Goal: Task Accomplishment & Management: Complete application form

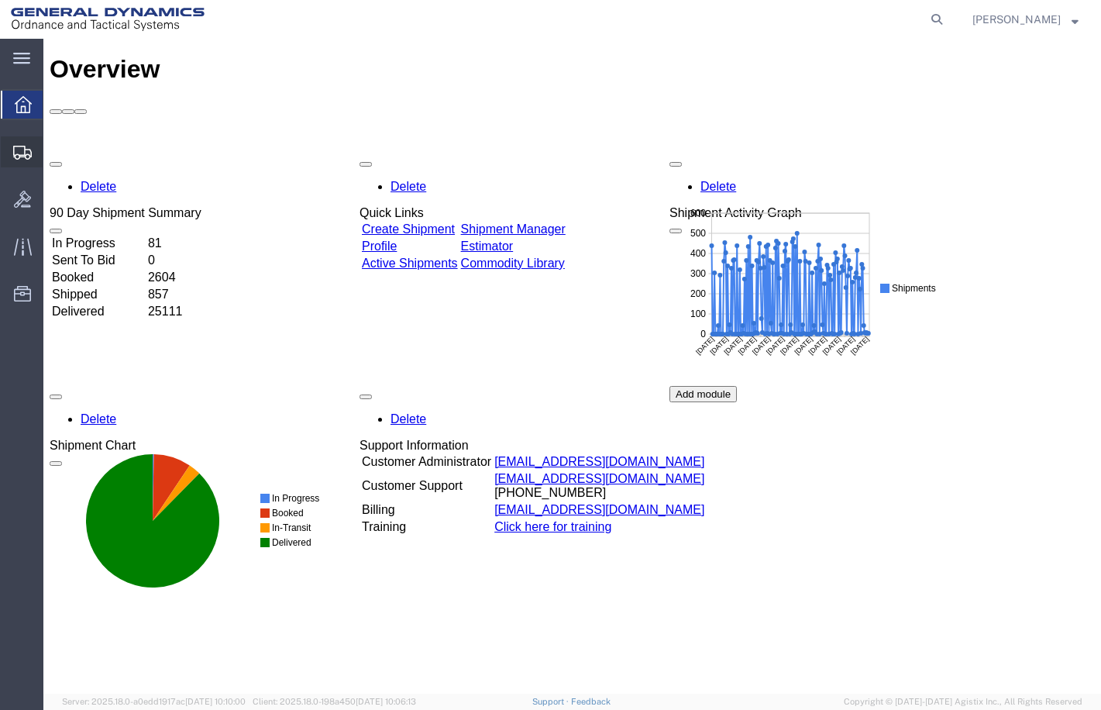
click at [0, 0] on span "Create Shipment" at bounding box center [0, 0] width 0 height 0
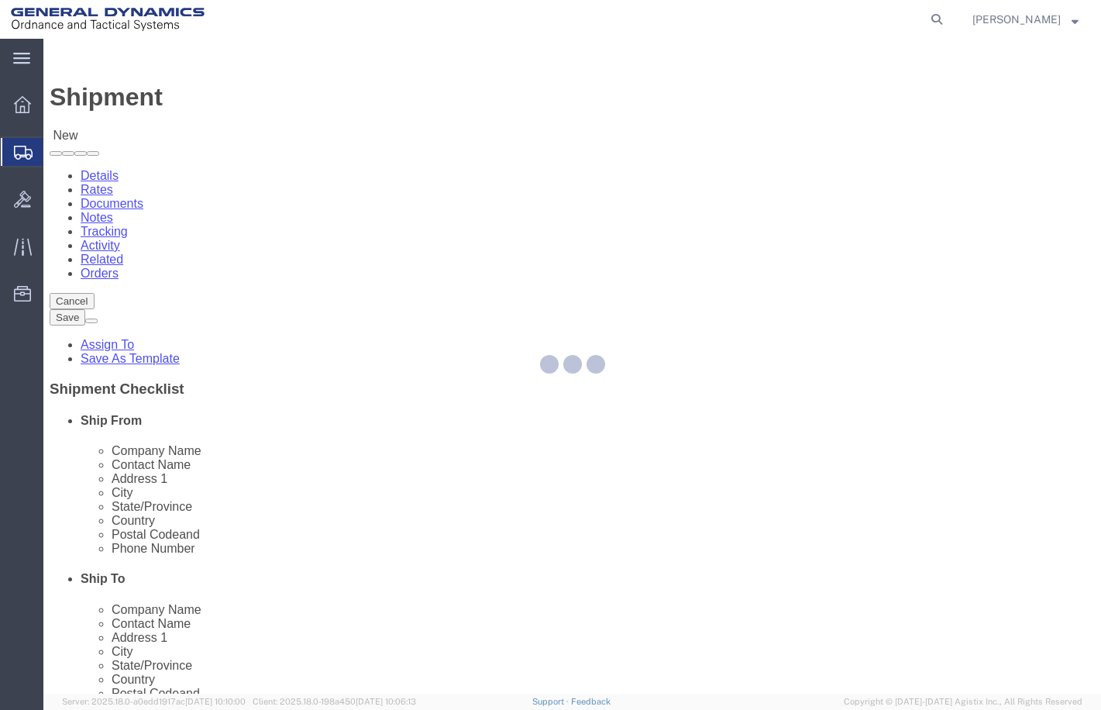
select select
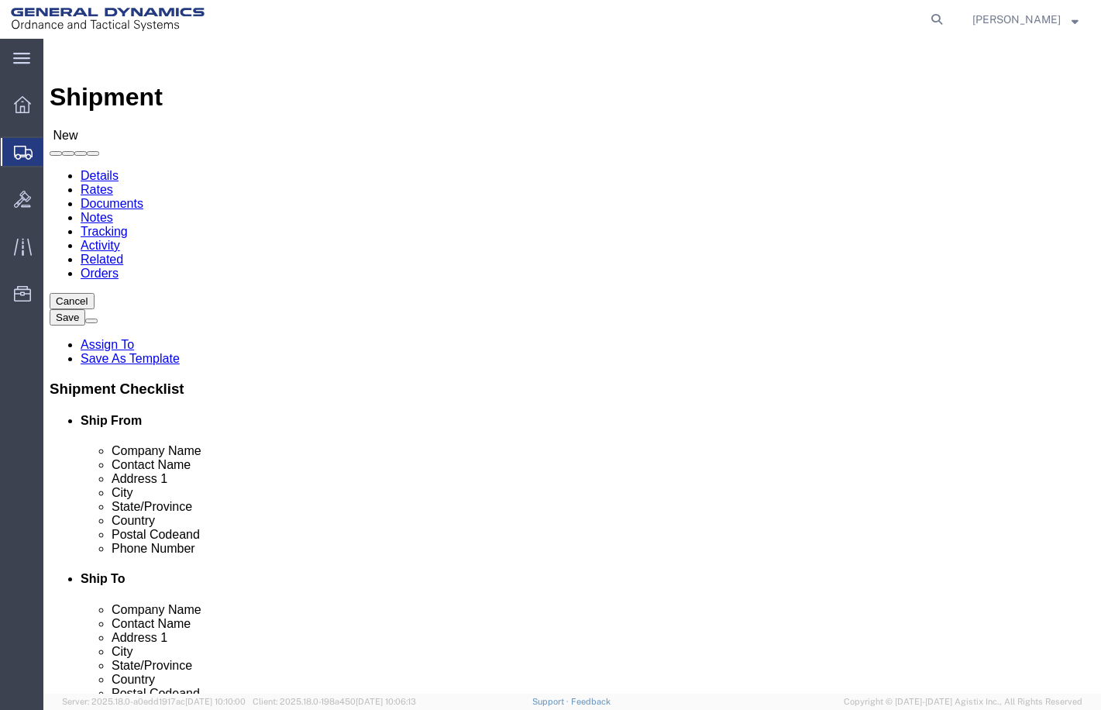
select select "MYPROFILE"
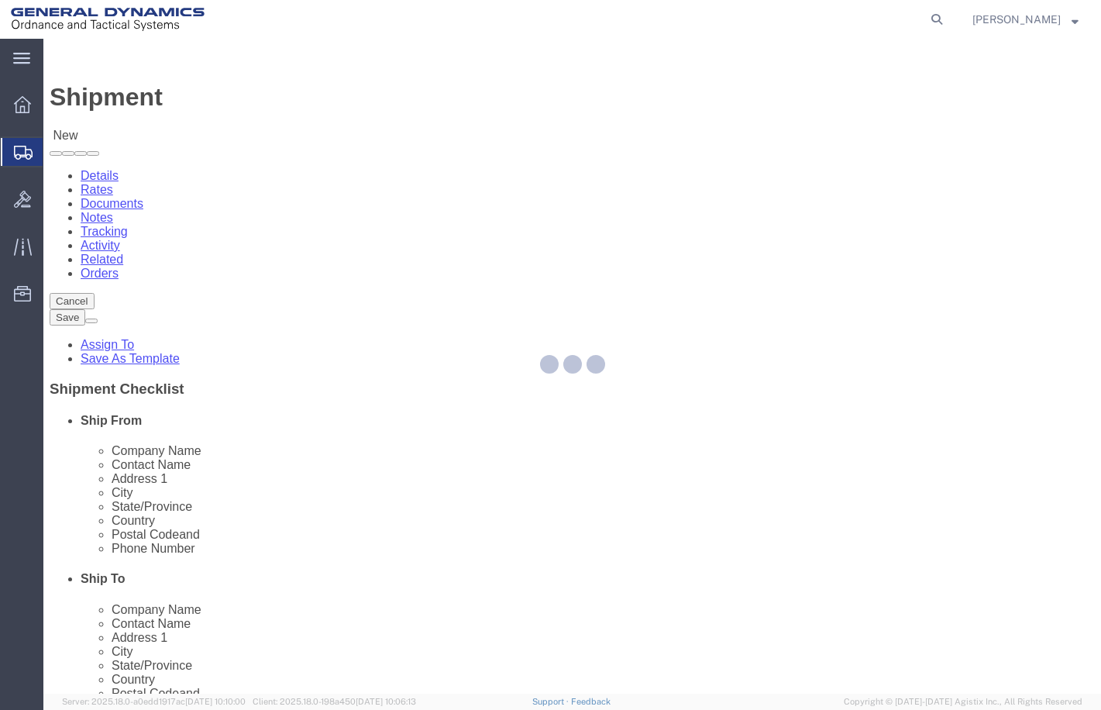
select select "FL"
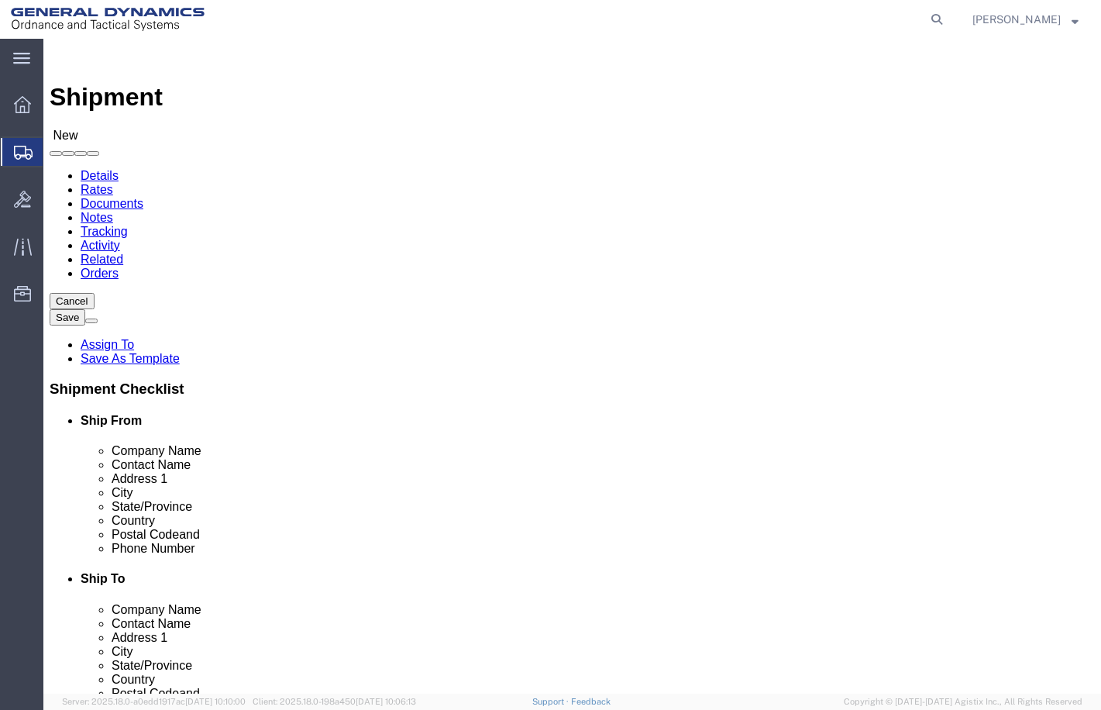
click body "Shipment New Details Rates Documents Notes Tracking Activity Related Orders Can…"
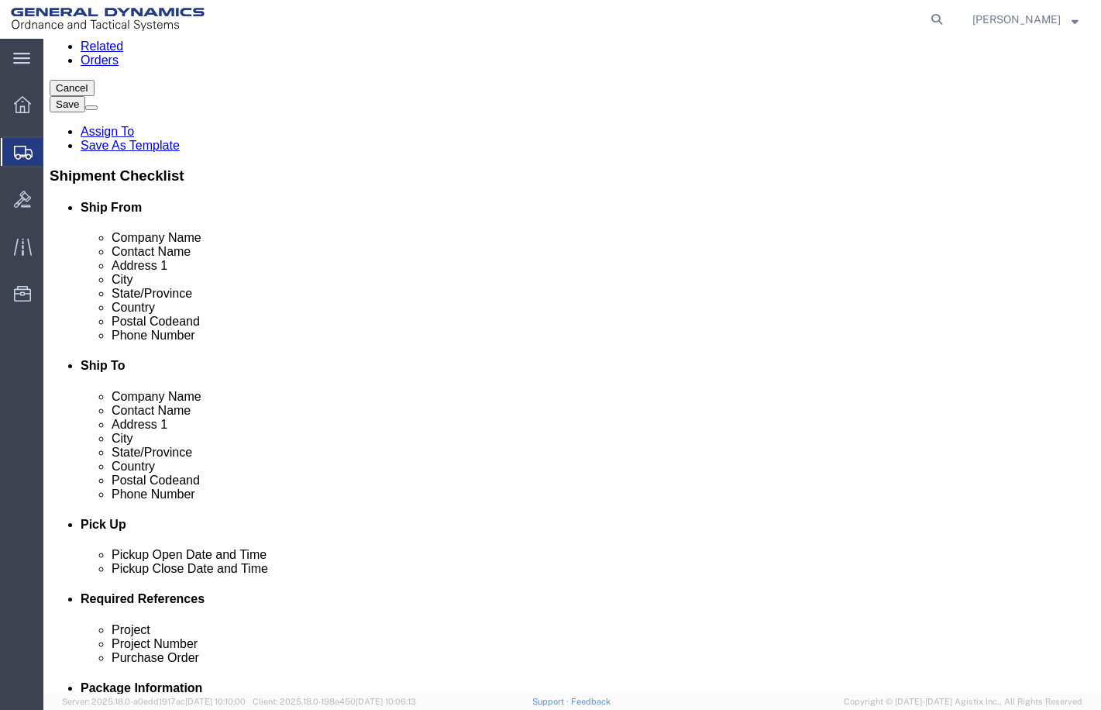
scroll to position [232, 0]
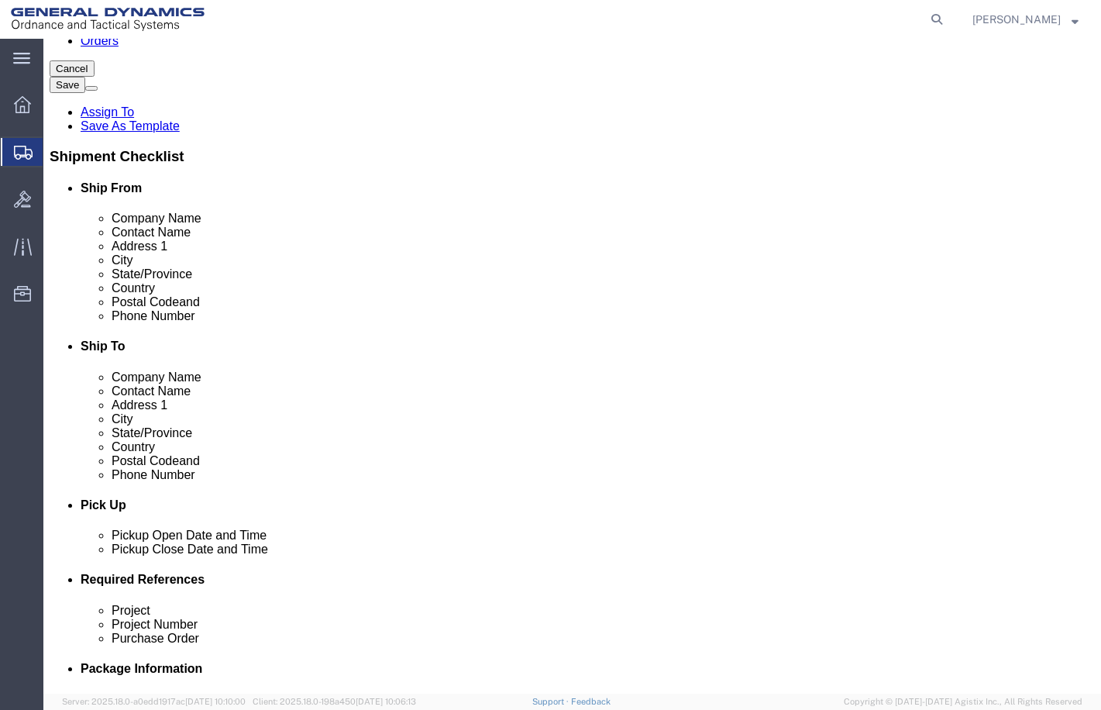
select select "42193"
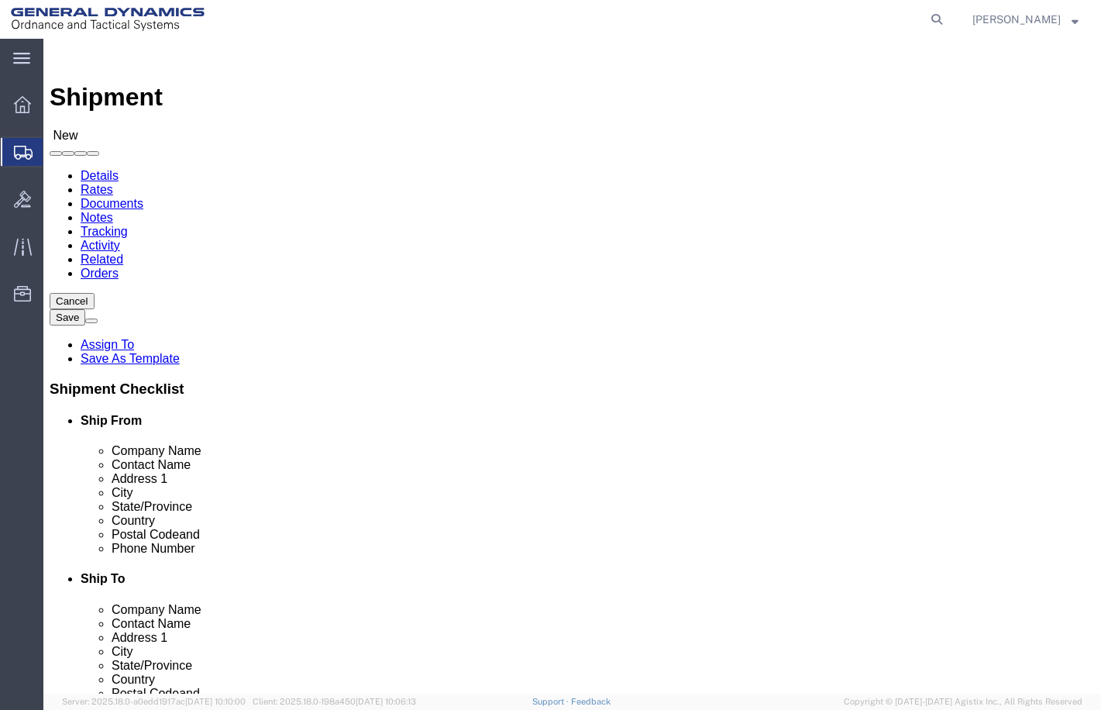
select select "PA"
select select "45832"
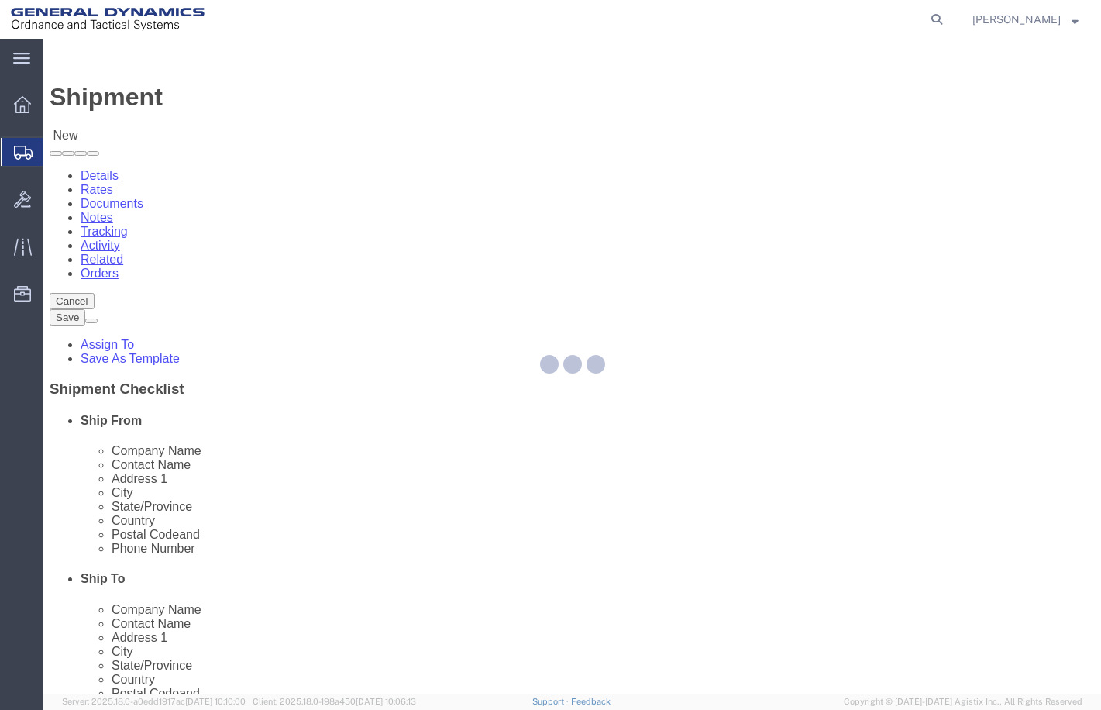
select select "PA"
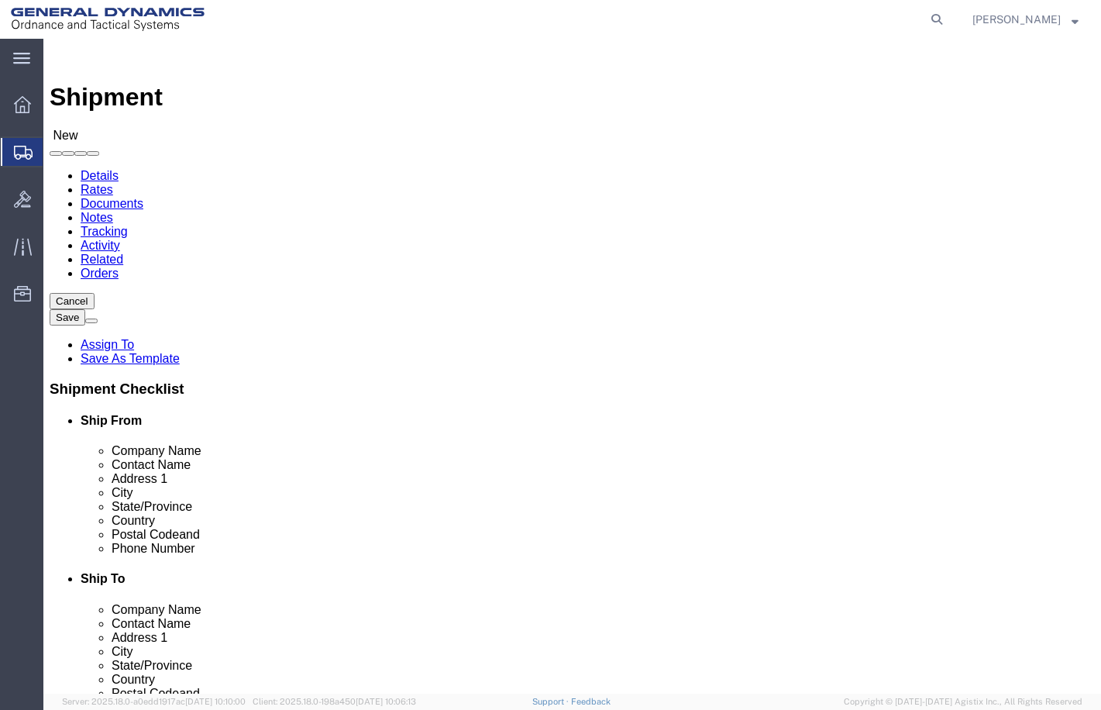
drag, startPoint x: 604, startPoint y: 337, endPoint x: 520, endPoint y: 340, distance: 84.5
click input "text"
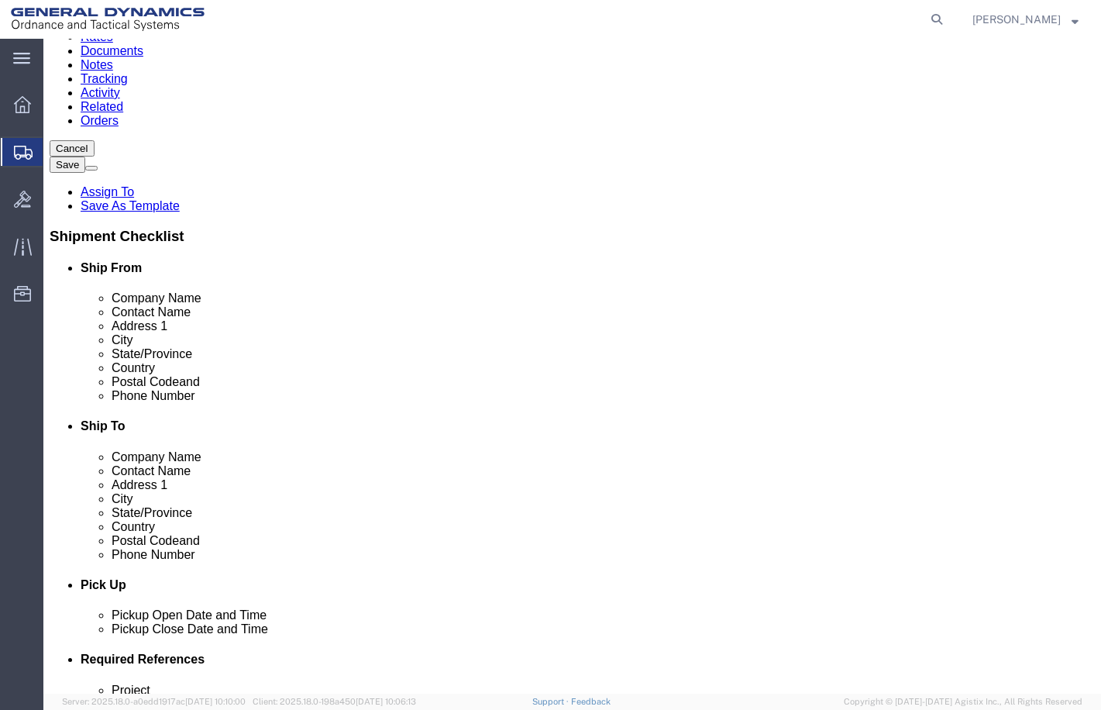
scroll to position [232, 0]
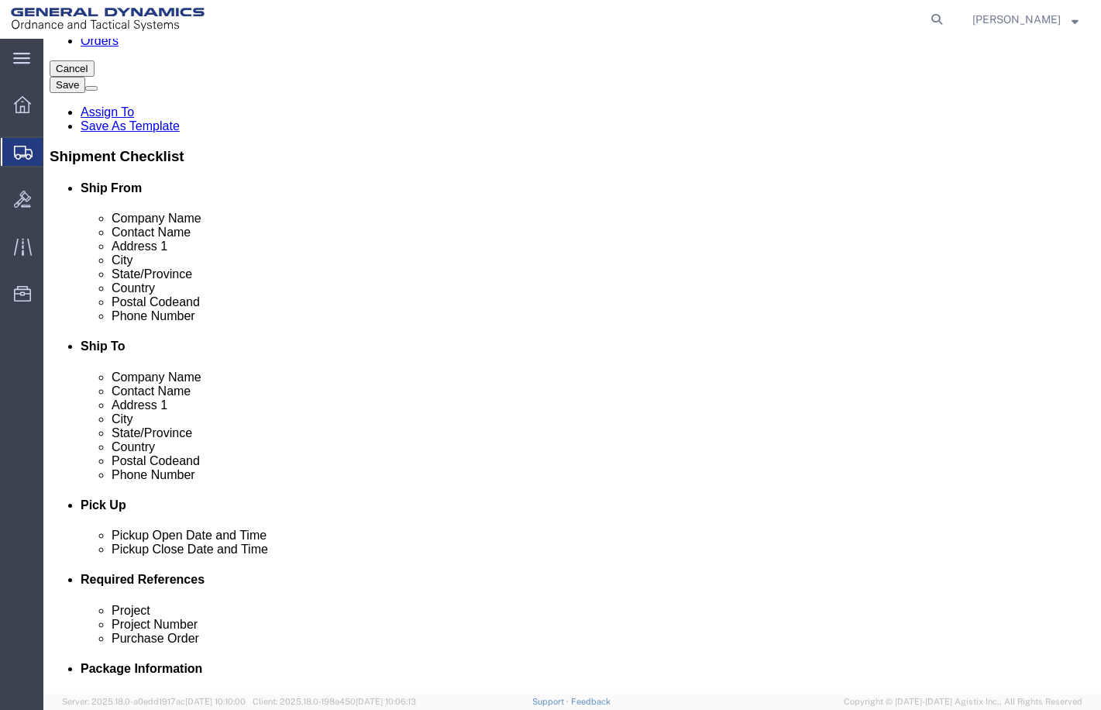
type input "Ed Stanchak"
drag, startPoint x: 608, startPoint y: 340, endPoint x: 669, endPoint y: 339, distance: 60.5
click input "text"
drag, startPoint x: 666, startPoint y: 336, endPoint x: 525, endPoint y: 333, distance: 141.1
click div
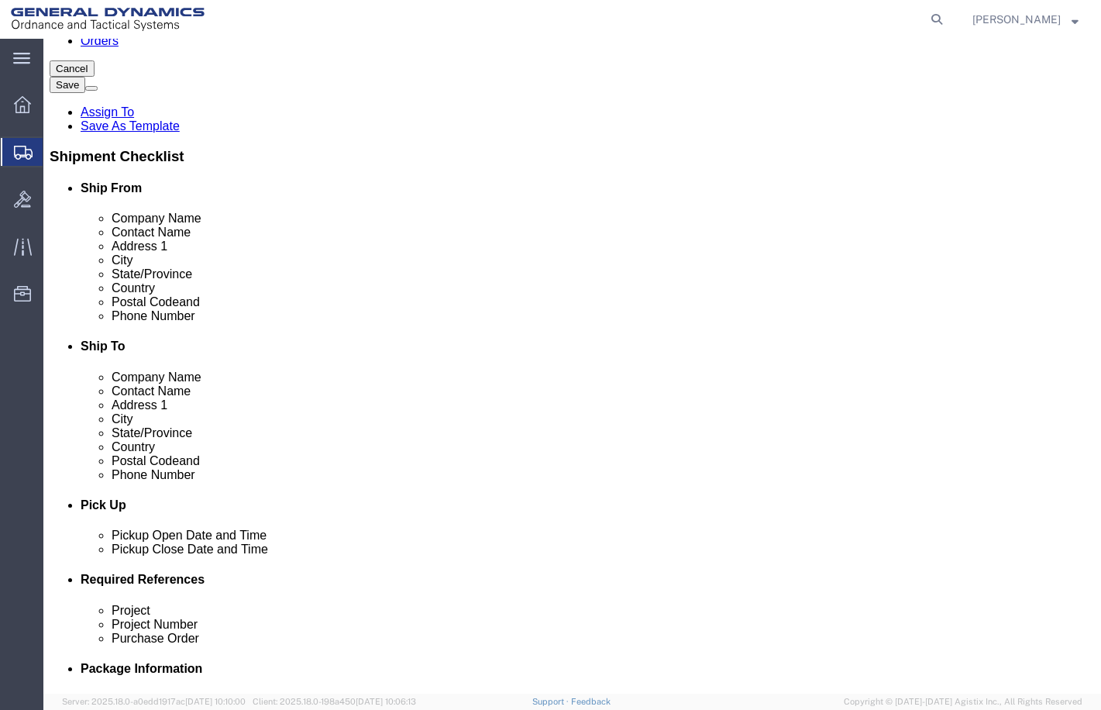
paste input "edward.stanchak"
type input "edward.stanchak@gd-ots.com"
drag, startPoint x: 601, startPoint y: 307, endPoint x: 505, endPoint y: 308, distance: 95.3
click div
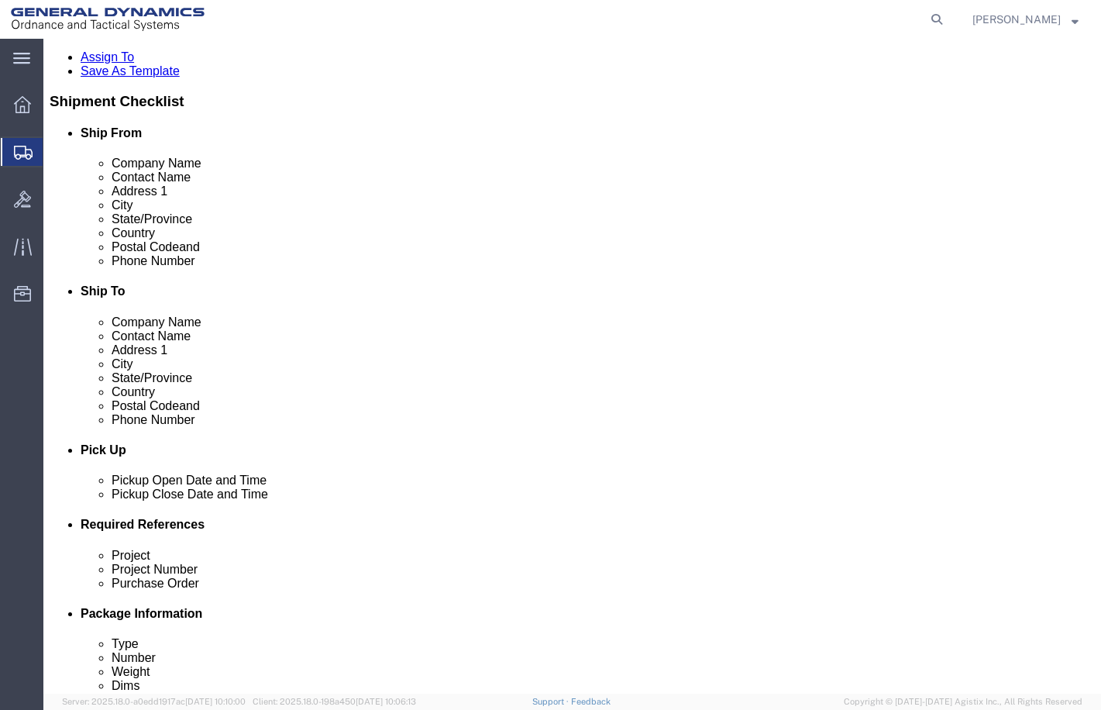
scroll to position [813, 0]
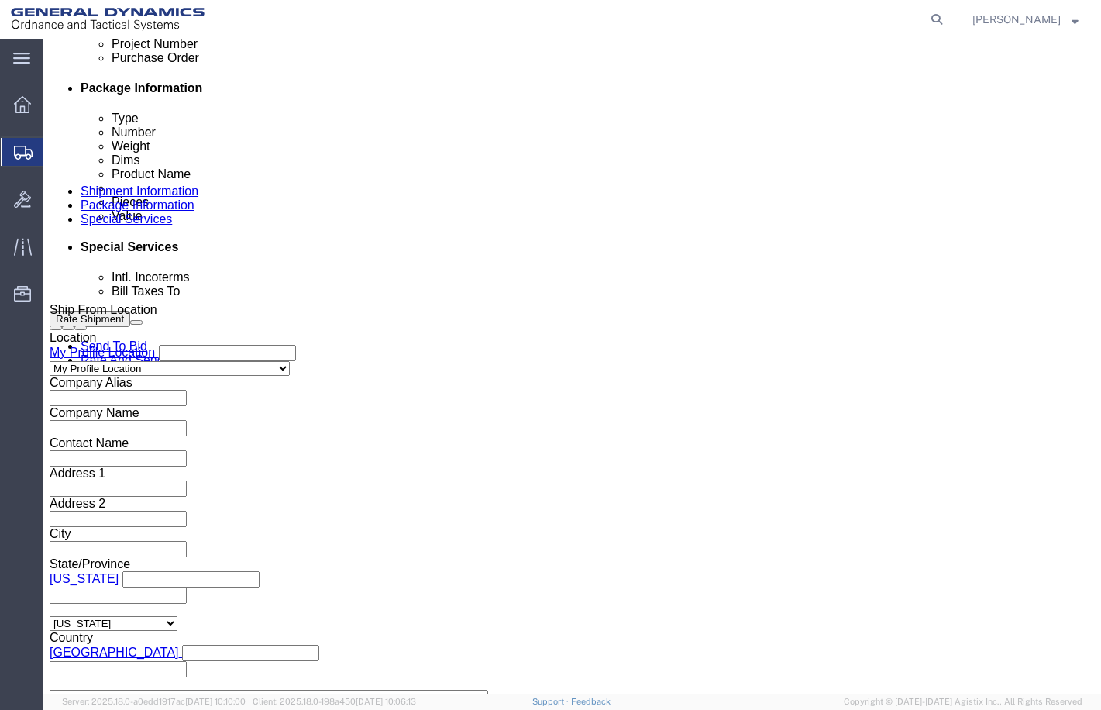
type input "727-221-2605"
click button "Continue"
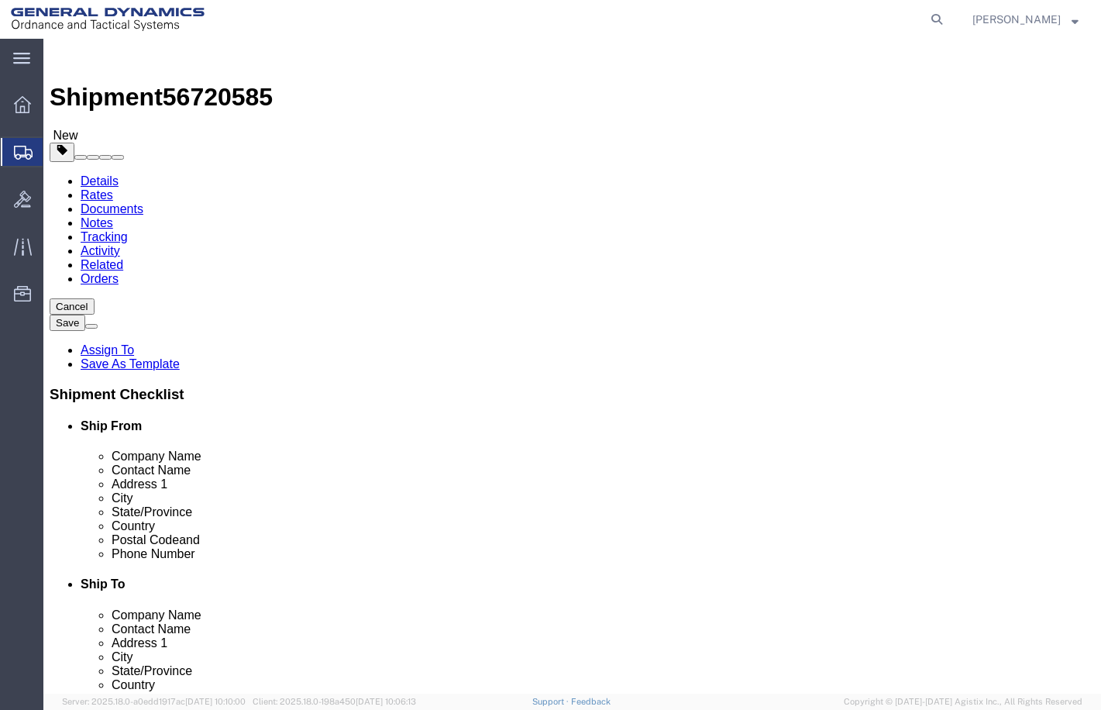
click select "Select Bale(s) Basket(s) Bolt(s) Bottle(s) Buckets Bulk Bundle(s) Can(s) Cardbo…"
select select "ENV"
click select "Select Bale(s) Basket(s) Bolt(s) Bottle(s) Buckets Bulk Bundle(s) Can(s) Cardbo…"
type input "9.50"
type input "12.50"
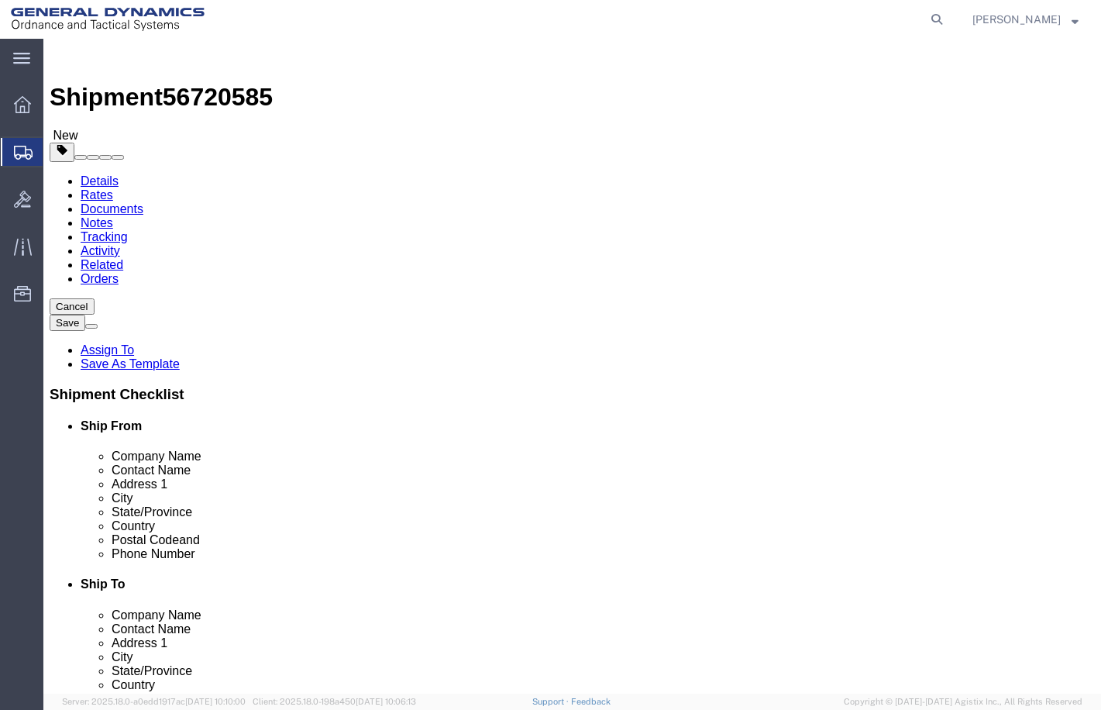
type input "0.25"
type input "1"
click link "Add Content"
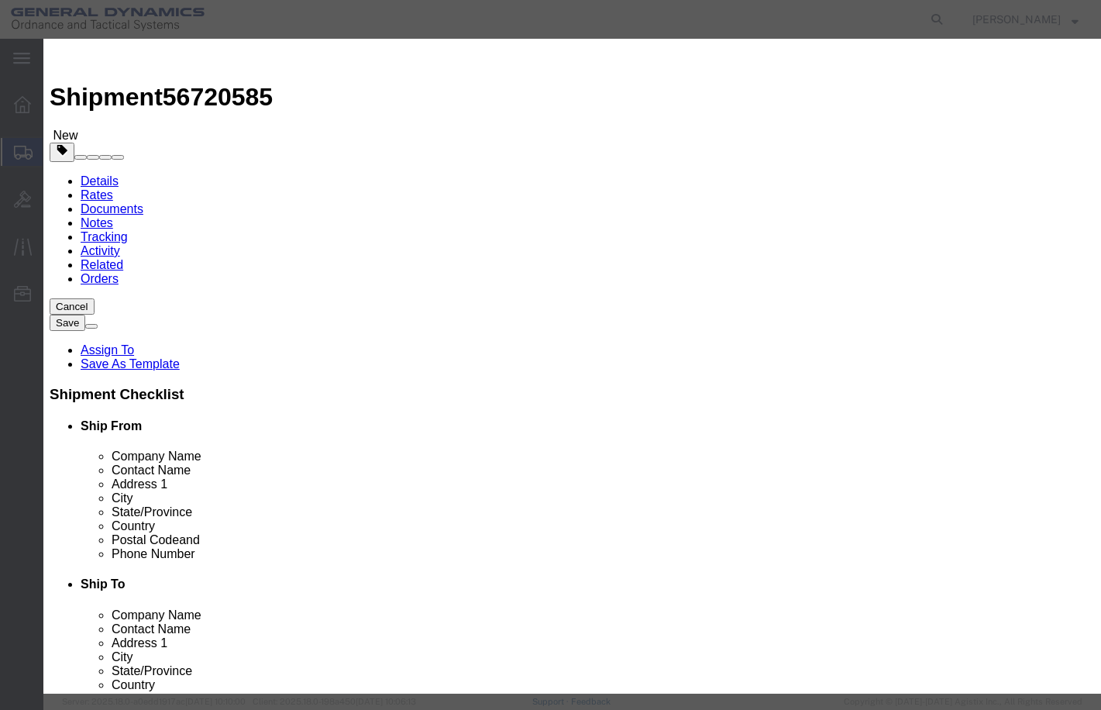
click input "text"
type input "1"
click input "0"
type input "1"
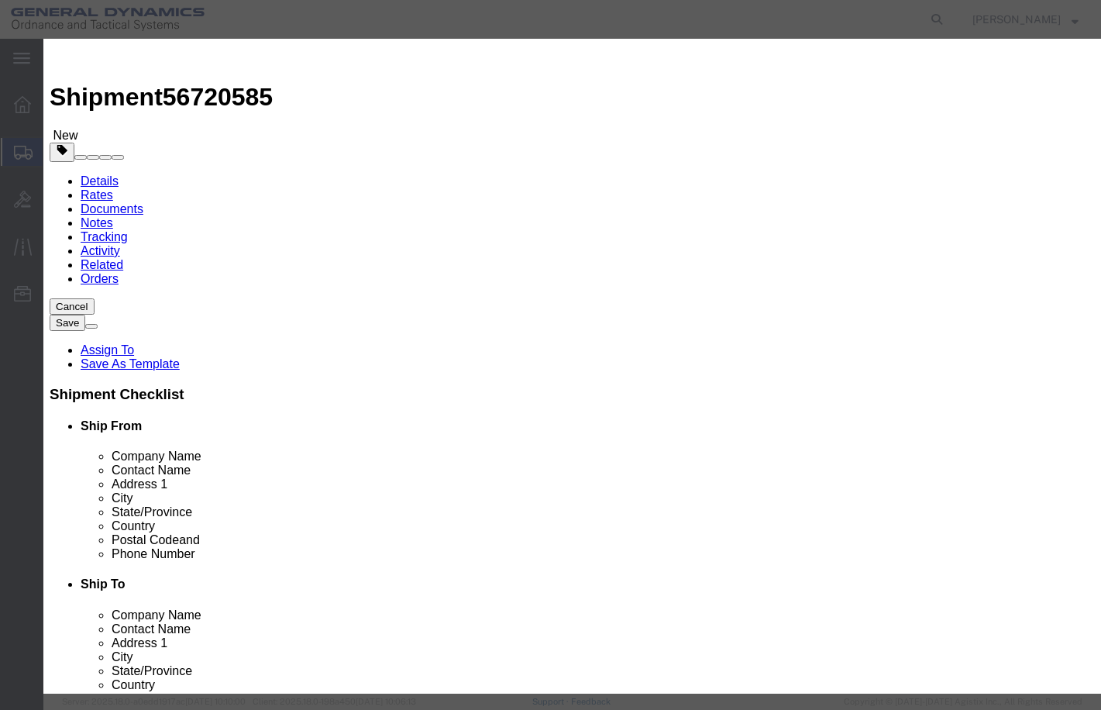
click input "text"
type input "1"
click button "Save & Close"
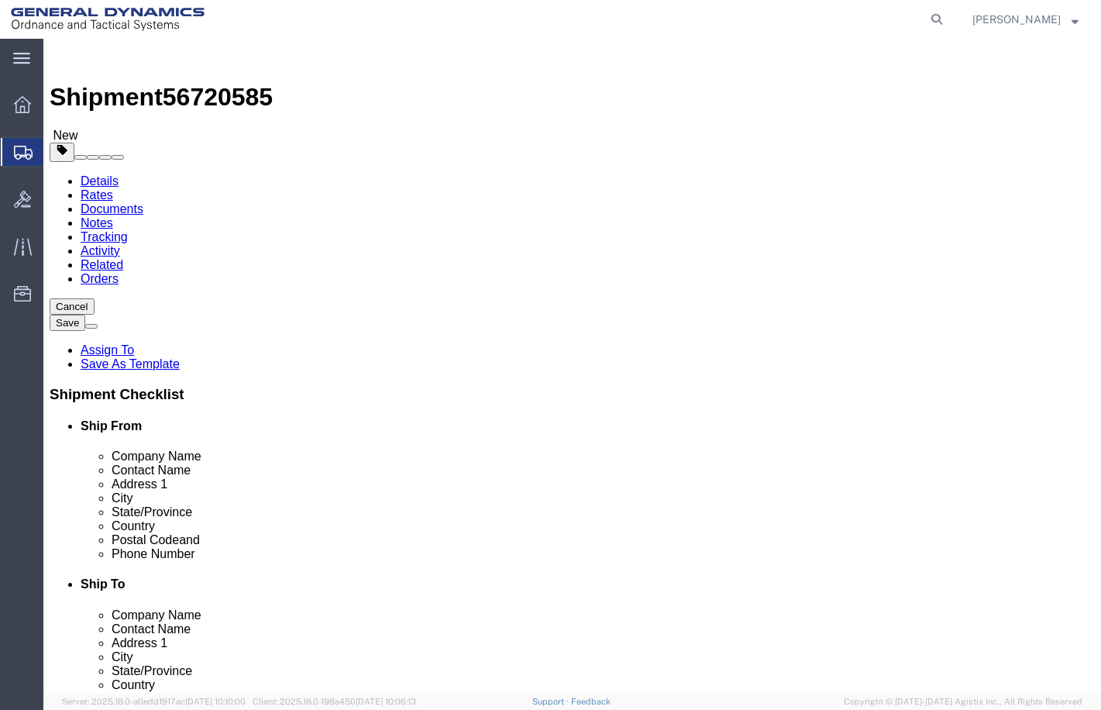
click button "Rate Shipment"
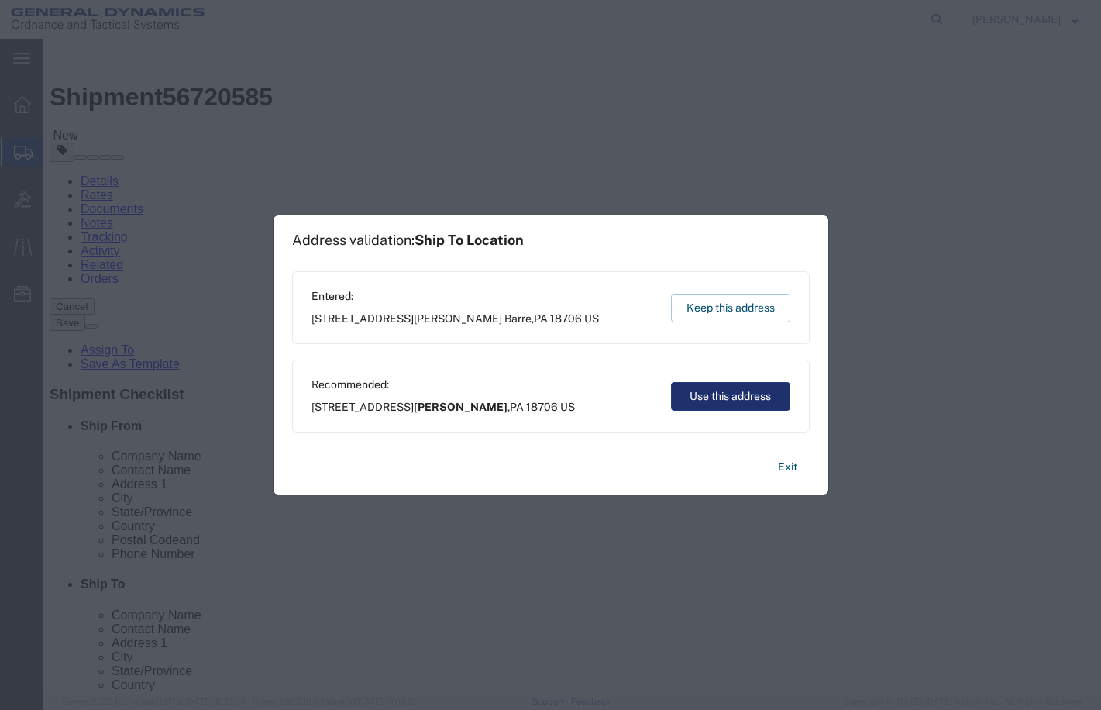
click at [711, 394] on button "Use this address" at bounding box center [730, 396] width 119 height 29
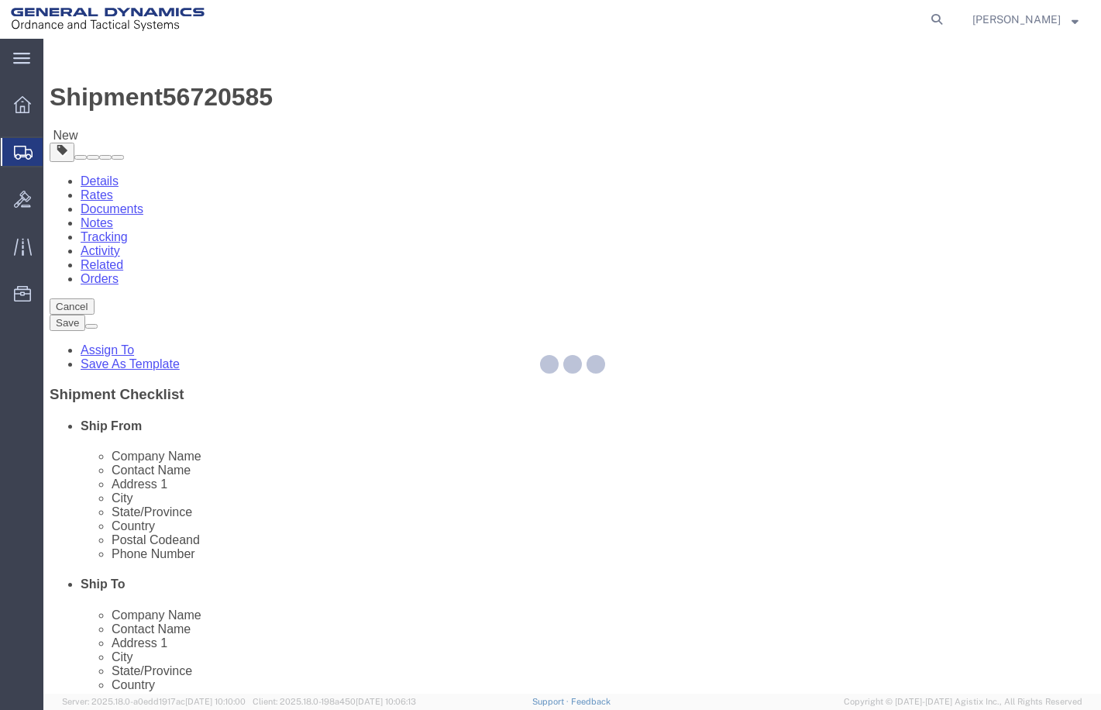
select select "307"
select select "45832"
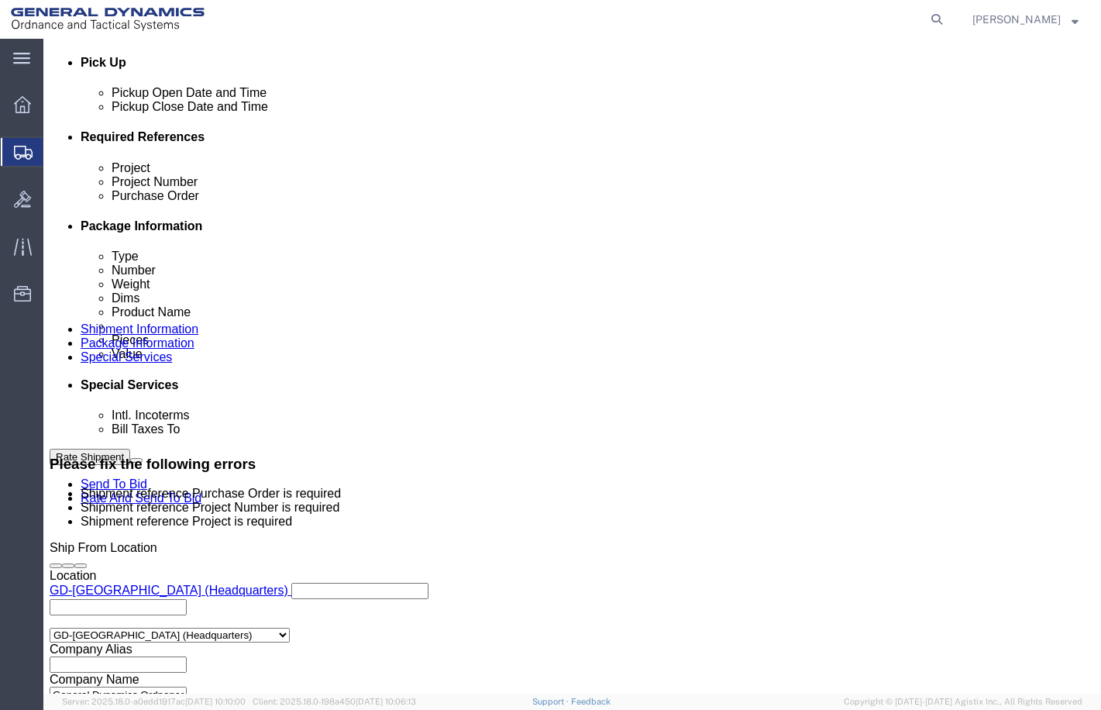
scroll to position [697, 0]
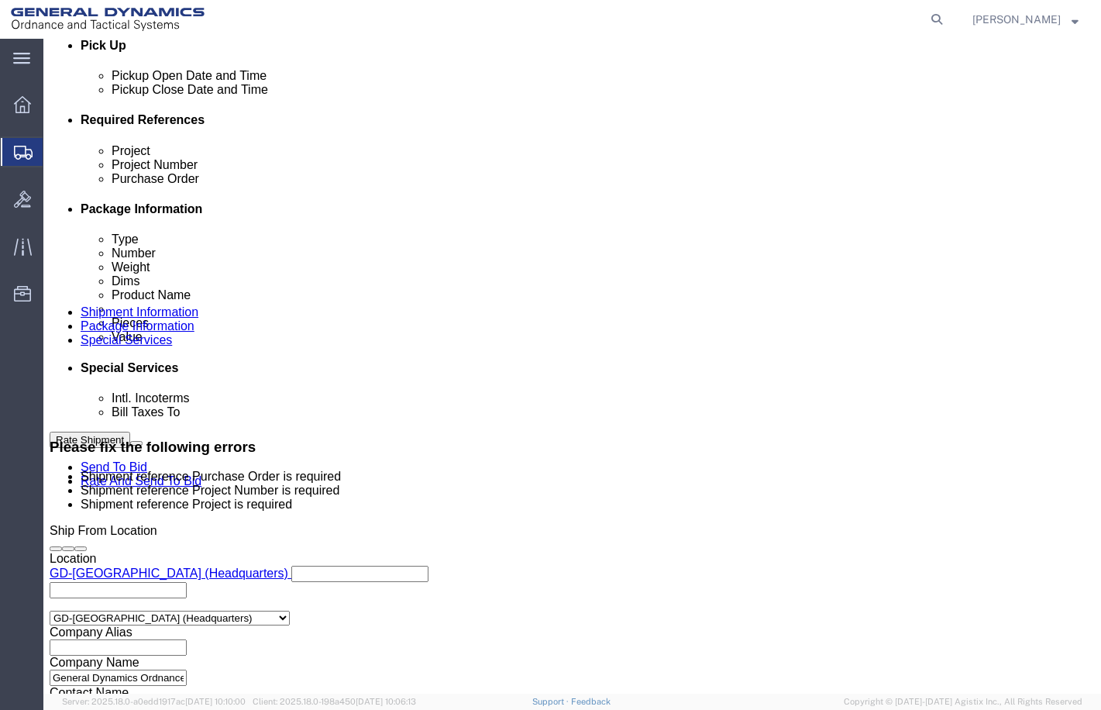
click div "Project Project Number Purchase Order Select Account Type Activity ID Airline A…"
click input "text"
type input "001"
type input "002"
type input "003"
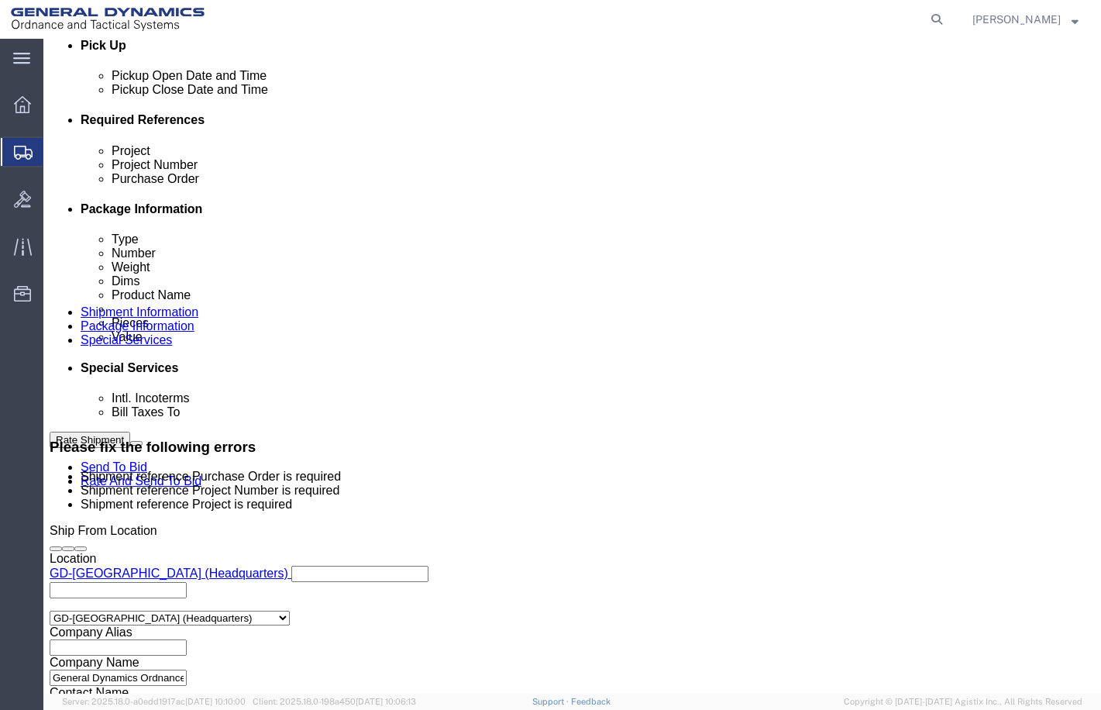
click button "Rate Shipment"
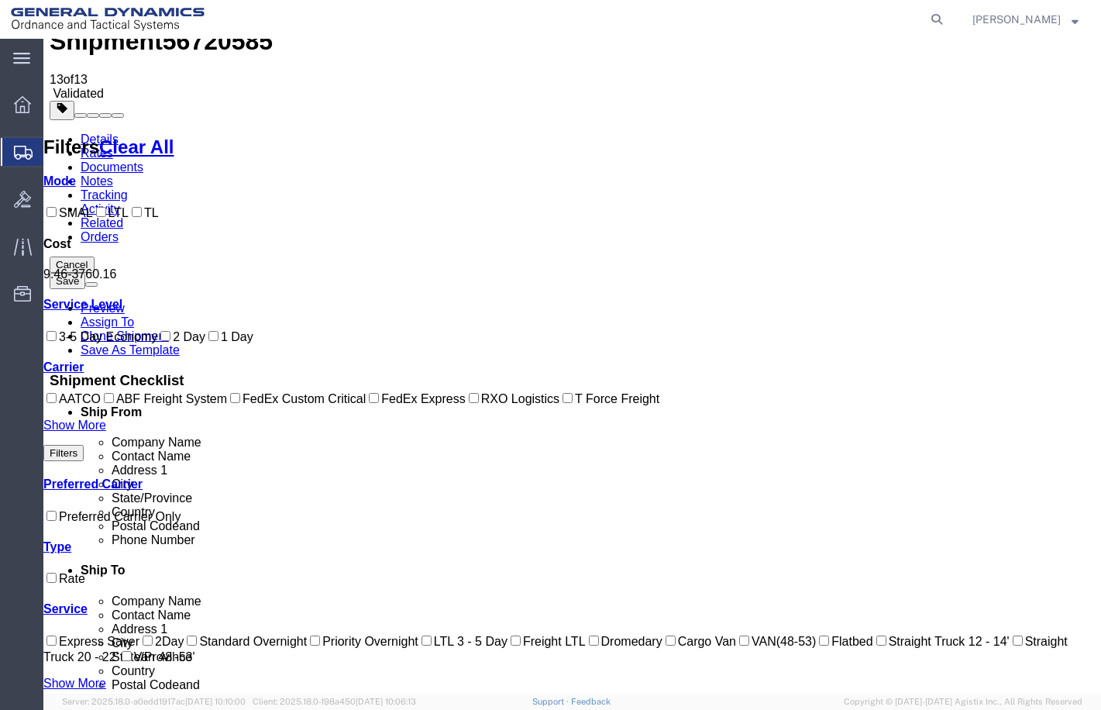
scroll to position [0, 0]
